Goal: Task Accomplishment & Management: Use online tool/utility

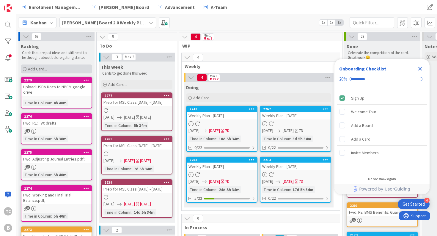
click at [39, 67] on span "Add Card..." at bounding box center [37, 68] width 19 height 5
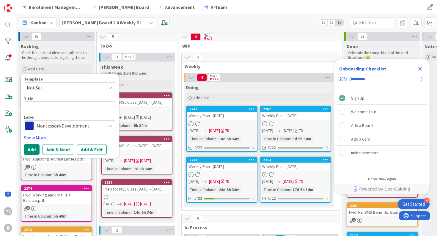
type textarea "x"
type textarea "a"
type textarea "x"
type textarea "ad"
type textarea "x"
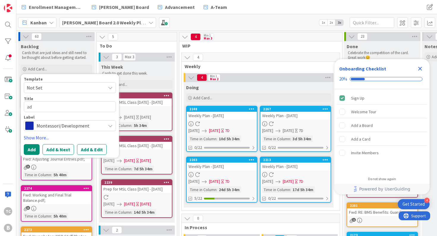
type textarea "add"
type textarea "x"
type textarea "add"
type textarea "x"
type textarea "add c"
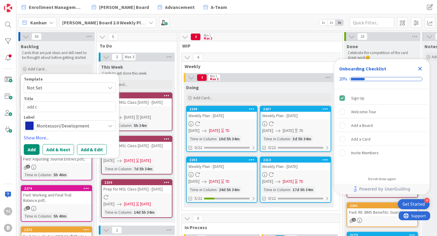
type textarea "x"
type textarea "add cu"
type textarea "x"
type textarea "add cur"
type textarea "x"
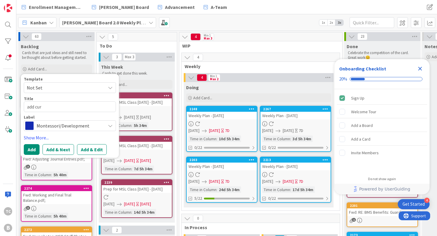
type textarea "add curr"
type textarea "x"
type textarea "add curre"
type textarea "x"
type textarea "add curren"
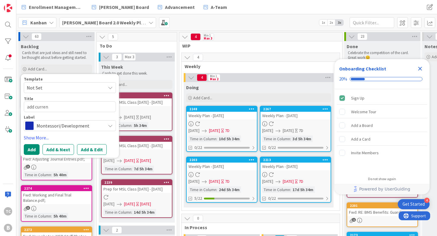
type textarea "x"
type textarea "add current"
type textarea "x"
type textarea "add current"
type textarea "x"
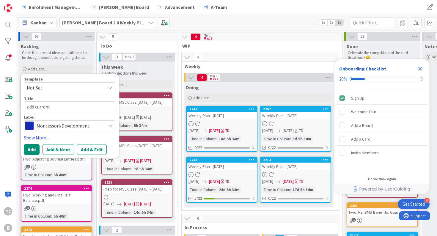
type textarea "add current #"
type textarea "x"
type textarea "add current #s"
type textarea "x"
type textarea "add current #s"
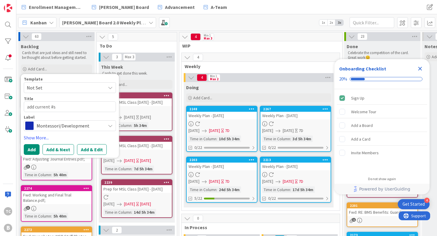
type textarea "x"
type textarea "add current #s t"
type textarea "x"
type textarea "add current #s to"
type textarea "x"
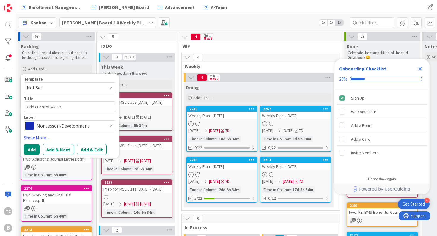
type textarea "add current #s to"
type textarea "x"
type textarea "add current #s to f"
type textarea "x"
type textarea "add current #s to fu"
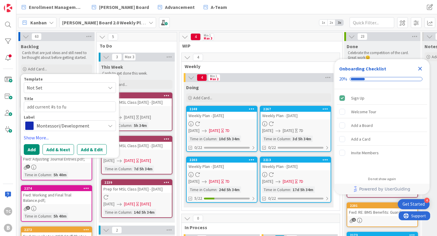
type textarea "x"
type textarea "add current #s to fun"
type textarea "x"
type textarea "add current #s to fund"
type textarea "x"
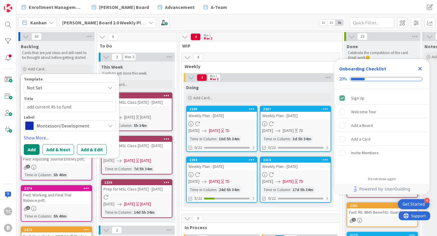
type textarea "add current #s to fundr"
type textarea "x"
type textarea "add current #s to fundri"
type textarea "x"
type textarea "add current #s to fundria"
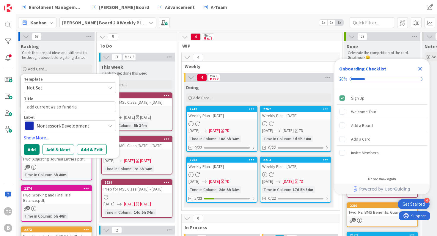
type textarea "x"
type textarea "add current #s to fundri"
type textarea "x"
type textarea "add current #s to fundr"
type textarea "x"
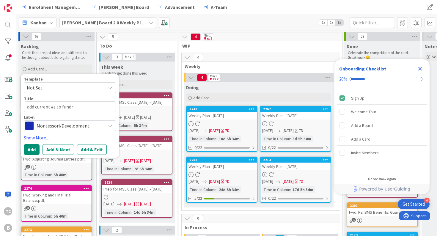
type textarea "add current #s to fundra"
type textarea "x"
type textarea "add current #s to fundr"
type textarea "x"
type textarea "add current #s to fundri"
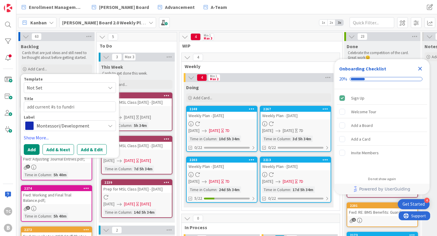
type textarea "x"
type textarea "add current #s to fundr"
type textarea "x"
type textarea "add current #s to fundra"
type textarea "x"
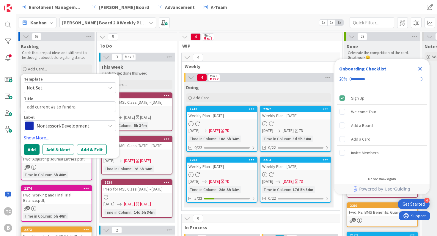
type textarea "add current #s to fundrai"
type textarea "x"
type textarea "add current #s to fundrais"
type textarea "x"
type textarea "add current #s to fundraisi"
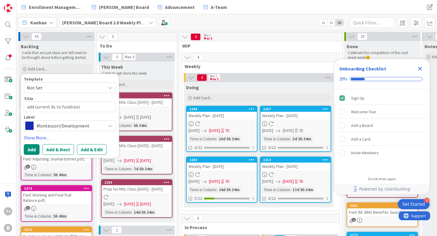
type textarea "x"
type textarea "add current #s to fundraisin"
type textarea "x"
type textarea "add current #s to fundraising"
type textarea "x"
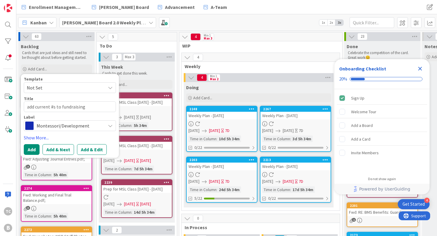
type textarea "add current #s to fundraising p"
type textarea "x"
type textarea "add current #s to fundraising pa"
type textarea "x"
type textarea "add current #s to fundraising p"
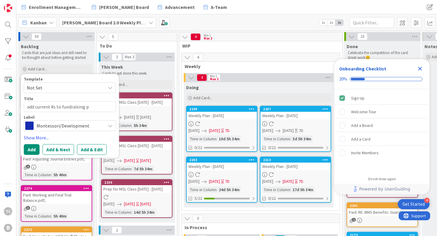
type textarea "x"
type textarea "add current #s to fundraising p="
type textarea "x"
type textarea "add current #s to fundraising p"
type textarea "x"
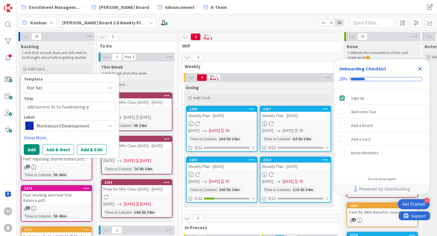
type textarea "add current #s to fundraising pl"
type textarea "x"
type textarea "add current #s to fundraising pla"
type textarea "x"
type textarea "add current #s to fundraising plan"
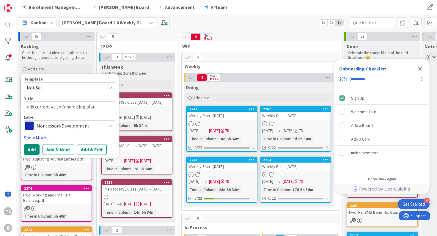
click at [73, 126] on span "Montessori/Development" at bounding box center [70, 126] width 66 height 8
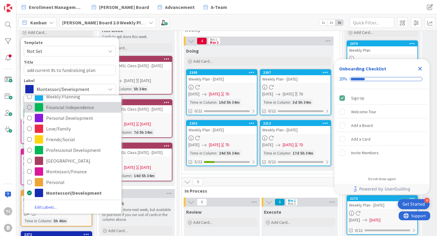
scroll to position [40, 0]
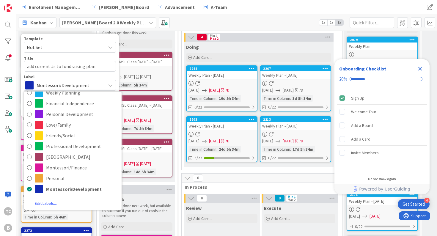
click at [50, 205] on link "Edit Labels..." at bounding box center [45, 204] width 43 height 8
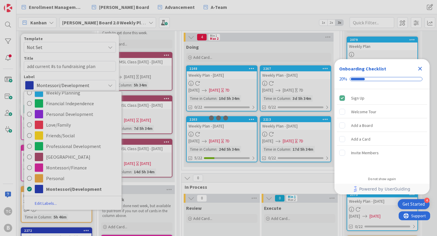
type textarea "x"
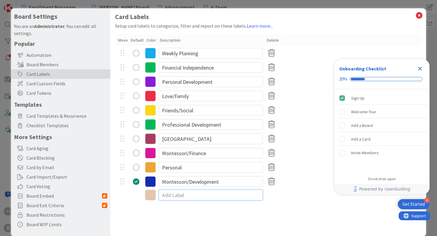
click at [176, 193] on input at bounding box center [211, 195] width 104 height 11
type input "EVO"
click at [254, 216] on div "Card Labels Setup card labels to categorize, filter and report on these labels.…" at bounding box center [268, 122] width 316 height 229
click at [135, 197] on div "radio" at bounding box center [136, 196] width 7 height 7
drag, startPoint x: 420, startPoint y: 17, endPoint x: 419, endPoint y: 41, distance: 24.1
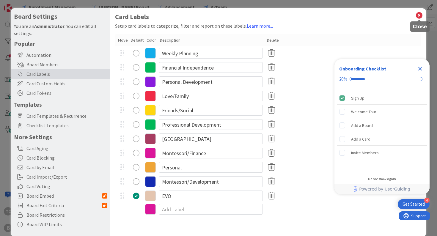
click at [420, 17] on icon at bounding box center [420, 15] width 8 height 8
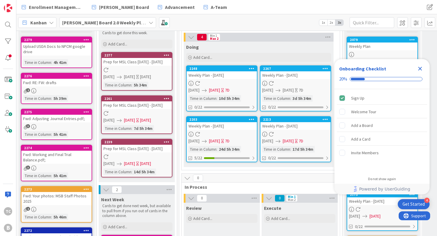
drag, startPoint x: 421, startPoint y: 67, endPoint x: 406, endPoint y: 75, distance: 17.4
click at [421, 68] on icon "Close Checklist" at bounding box center [420, 68] width 7 height 7
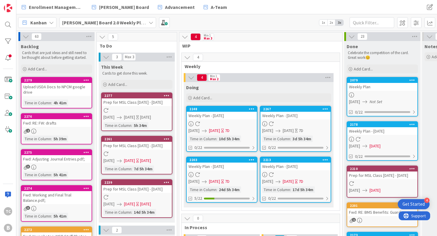
scroll to position [0, 0]
click at [60, 68] on div "Add Card..." at bounding box center [56, 69] width 71 height 9
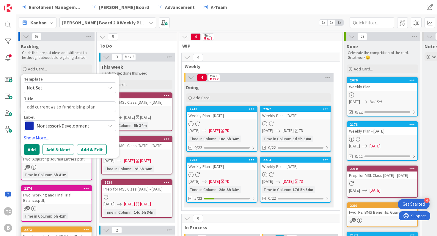
click at [48, 122] on span "Montessori/Development" at bounding box center [70, 126] width 66 height 8
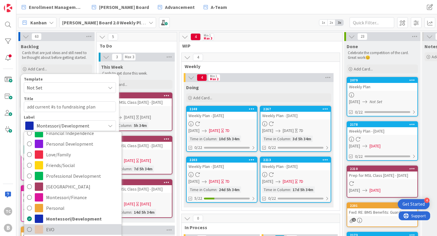
scroll to position [34, 0]
click at [29, 229] on icon at bounding box center [29, 229] width 5 height 9
type textarea "x"
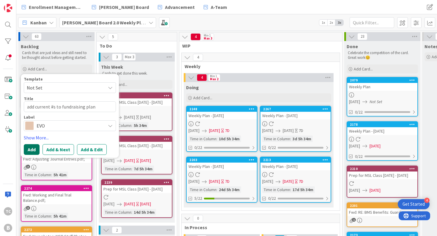
click at [30, 149] on button "Add" at bounding box center [32, 149] width 16 height 11
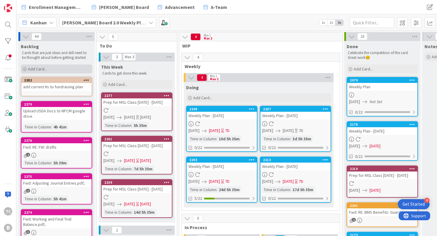
click at [68, 68] on div "Add Card..." at bounding box center [56, 69] width 71 height 9
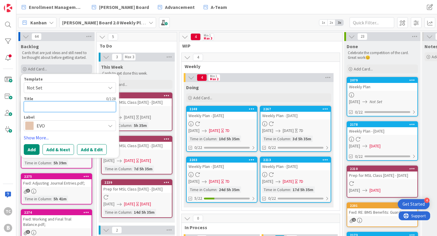
type textarea "x"
type textarea "A"
type textarea "x"
type textarea "Ad"
type textarea "x"
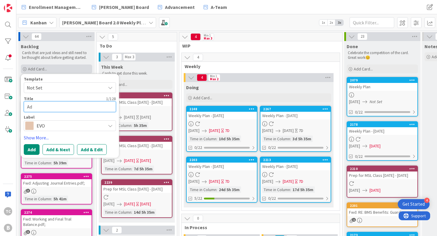
type textarea "Add"
type textarea "x"
type textarea "Add"
type textarea "x"
type textarea "Add e"
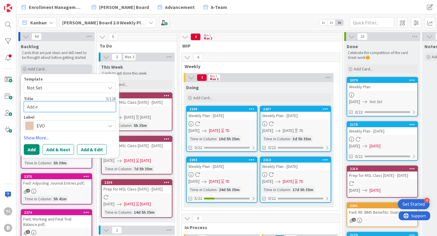
type textarea "x"
type textarea "Add en"
type textarea "x"
type textarea "Add enr"
type textarea "x"
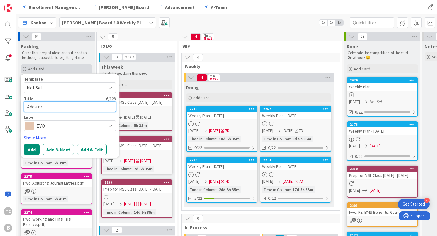
type textarea "Add enro"
type textarea "x"
type textarea "Add enrol"
type textarea "x"
type textarea "Add enroll"
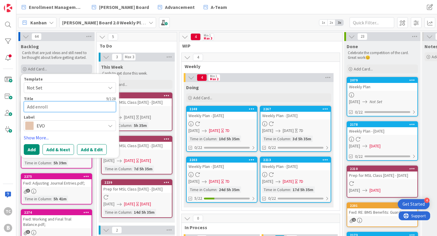
type textarea "x"
type textarea "Add enrollm"
type textarea "x"
type textarea "Add enrollme"
type textarea "x"
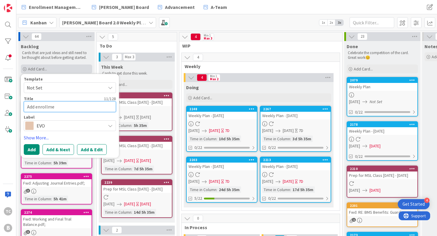
type textarea "Add enrollmen"
type textarea "x"
type textarea "Add enrollment"
type textarea "x"
type textarea "Add enrollment"
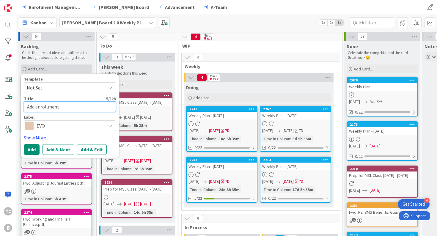
type textarea "x"
type textarea "Add enrollment #"
type textarea "x"
type textarea "Add enrollment #s"
type textarea "x"
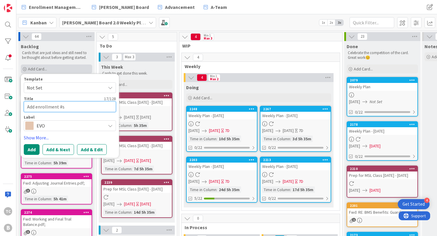
type textarea "Add enrollment #s"
type textarea "x"
type textarea "Add enrollment #s t"
type textarea "x"
type textarea "Add enrollment #s to"
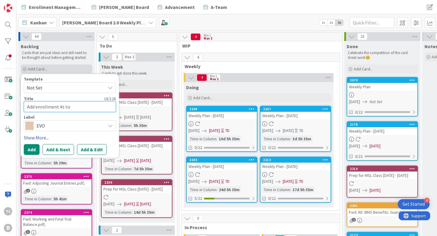
type textarea "x"
type textarea "Add enrollment #s to"
type textarea "x"
type textarea "Add enrollment #s to e"
type textarea "x"
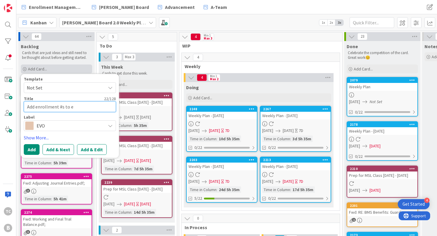
type textarea "Add enrollment #s to en"
type textarea "x"
type textarea "Add enrollment #s to enr"
type textarea "x"
type textarea "Add enrollment #s to enro"
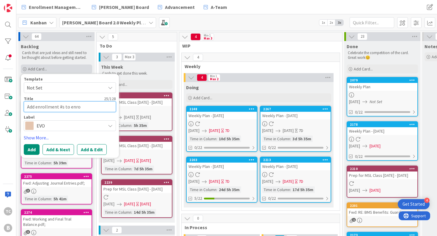
type textarea "x"
type textarea "Add enrollment #s to enrol"
type textarea "x"
type textarea "Add enrollment #s to enroll"
type textarea "x"
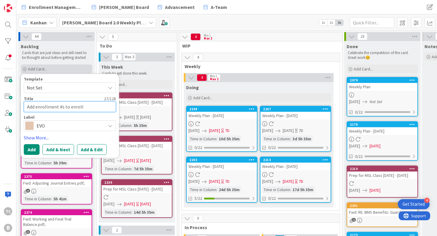
type textarea "Add enrollment #s to enrolle"
type textarea "x"
type textarea "Add enrollment #s to enrollen"
type textarea "x"
type textarea "Add enrollment #s to enrollent"
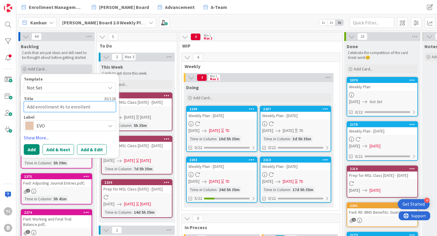
type textarea "x"
type textarea "Add enrollment #s to enrollment"
type textarea "x"
type textarea "Add enrollment #s to enrollment r"
type textarea "x"
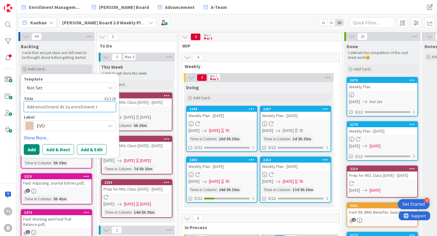
type textarea "Add enrollment #s to enrollment ri"
type textarea "x"
type textarea "Add enrollment #s to enrollment rin"
type textarea "x"
type textarea "Add enrollment #s to enrollment ring"
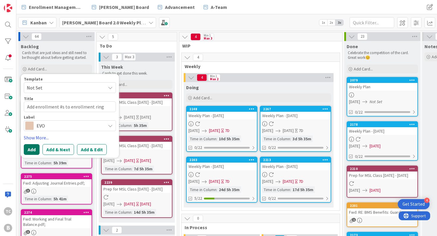
click at [33, 150] on button "Add" at bounding box center [32, 149] width 16 height 11
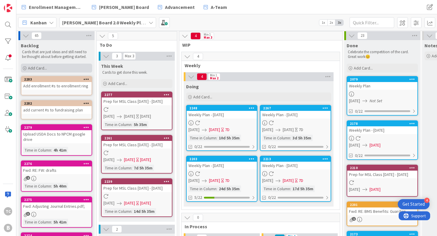
scroll to position [1, 0]
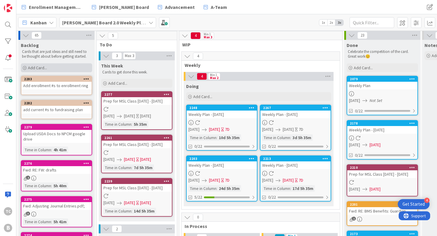
click at [51, 66] on div "Add Card..." at bounding box center [56, 67] width 71 height 9
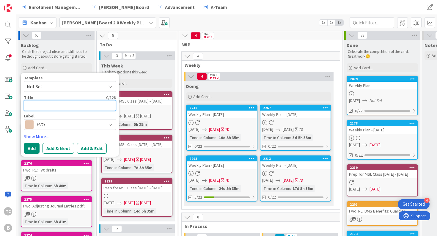
type textarea "x"
type textarea "A"
type textarea "x"
type textarea "Au"
type textarea "x"
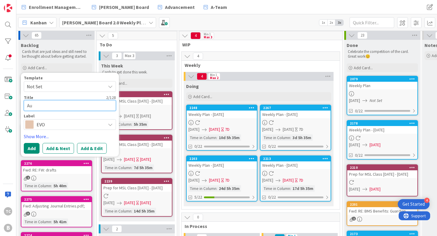
type textarea "Aud"
type textarea "x"
type textarea "Audt"
type textarea "x"
type textarea "Audti"
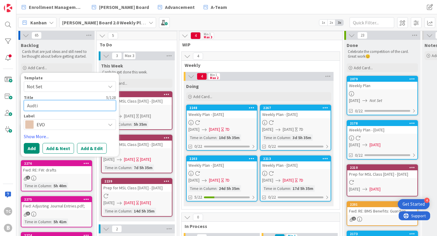
type textarea "x"
type textarea "Audti"
type textarea "x"
type textarea "Audti"
type textarea "x"
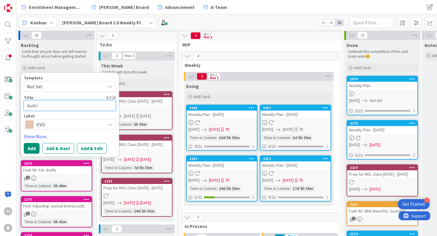
type textarea "Audt"
type textarea "x"
type textarea "Aud"
type textarea "x"
type textarea "Audi"
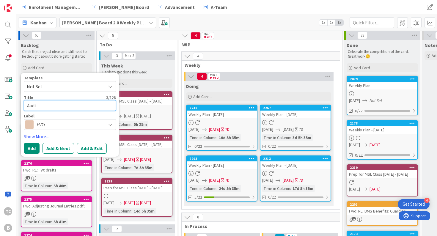
type textarea "x"
type textarea "Audit"
type textarea "x"
type textarea "Audit"
type textarea "x"
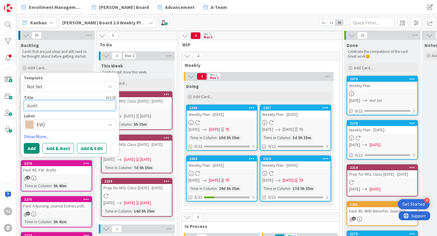
type textarea "Audit"
type textarea "x"
type textarea "Audi"
type textarea "x"
type textarea "Aud"
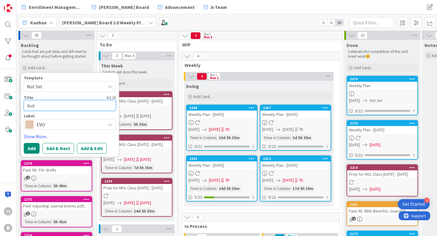
type textarea "x"
type textarea "Au"
type textarea "x"
type textarea "A"
type textarea "x"
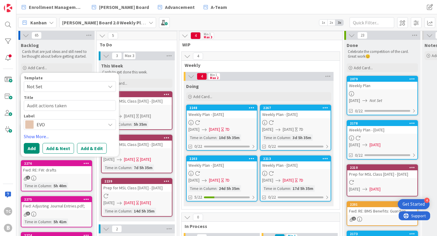
click at [33, 122] on span at bounding box center [29, 125] width 8 height 8
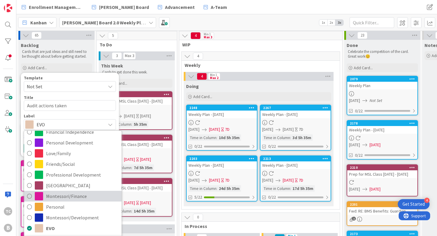
click at [68, 197] on span "Montessori/Finance" at bounding box center [82, 196] width 73 height 9
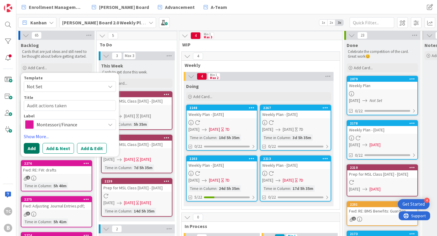
click at [32, 149] on button "Add" at bounding box center [32, 148] width 16 height 11
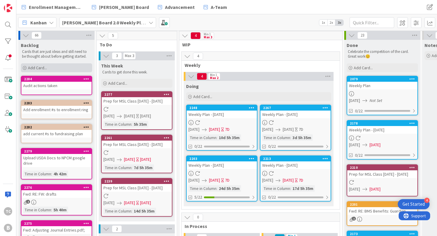
click at [41, 68] on span "Add Card..." at bounding box center [37, 67] width 19 height 5
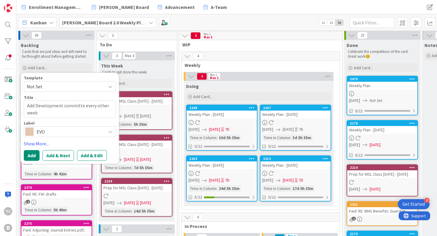
click at [35, 132] on div "EVO" at bounding box center [70, 131] width 92 height 11
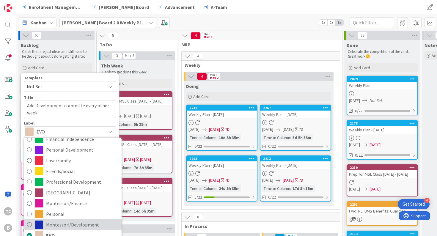
click at [88, 223] on span "Montessori/Development" at bounding box center [82, 225] width 73 height 9
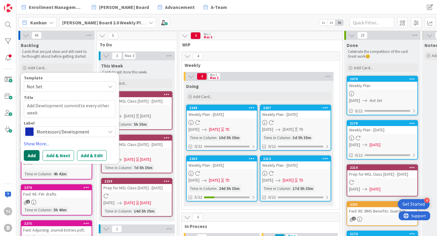
click at [29, 152] on button "Add" at bounding box center [32, 155] width 16 height 11
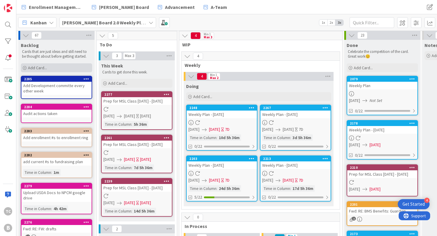
click at [39, 69] on span "Add Card..." at bounding box center [37, 67] width 19 height 5
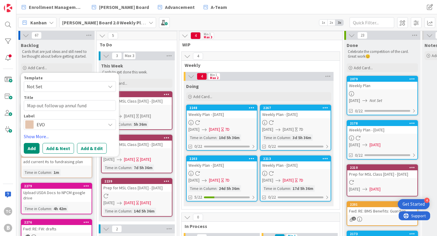
click at [45, 121] on span "EVO" at bounding box center [70, 125] width 66 height 8
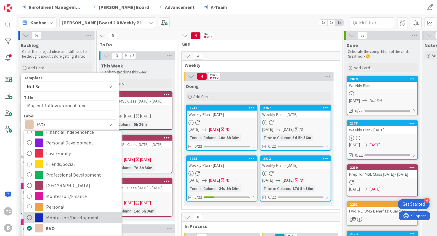
click at [68, 217] on span "Montessori/Development" at bounding box center [82, 217] width 73 height 9
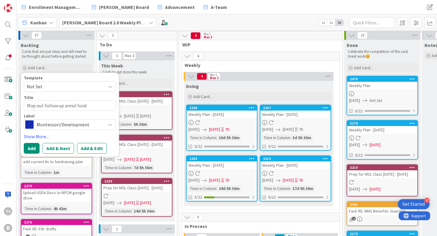
click at [34, 148] on button "Add" at bounding box center [32, 148] width 16 height 11
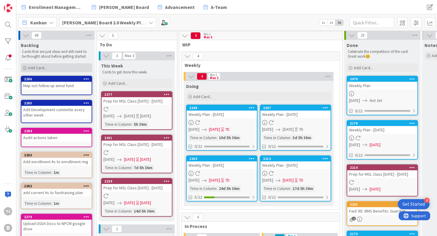
click at [57, 67] on div "Add Card..." at bounding box center [56, 67] width 71 height 9
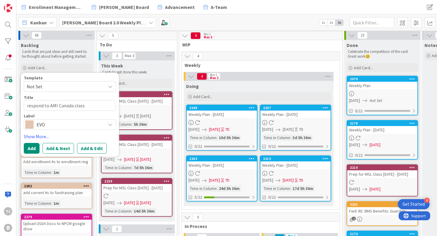
click at [43, 126] on span "EVO" at bounding box center [70, 125] width 66 height 8
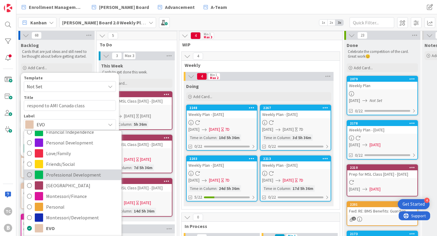
scroll to position [34, 0]
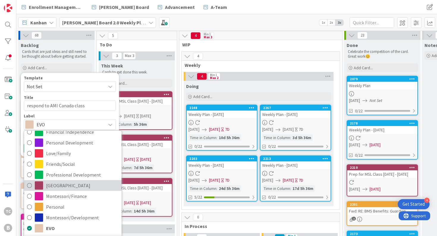
click at [53, 184] on span "[GEOGRAPHIC_DATA]" at bounding box center [82, 185] width 73 height 9
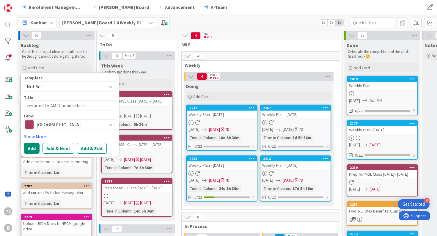
click at [34, 148] on button "Add" at bounding box center [32, 148] width 16 height 11
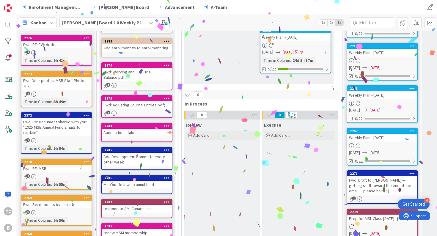
scroll to position [79, 0]
